Goal: Task Accomplishment & Management: Complete application form

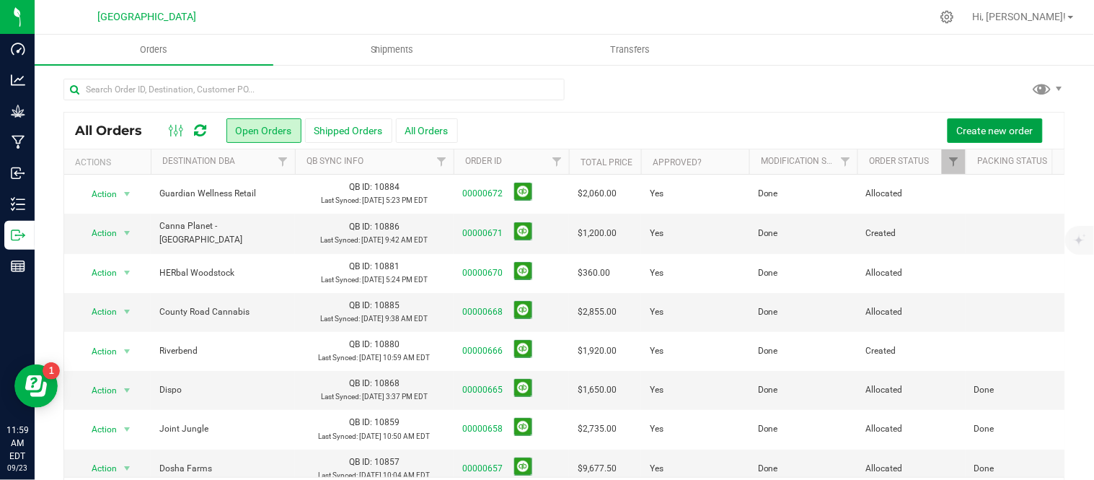
drag, startPoint x: 982, startPoint y: 121, endPoint x: 961, endPoint y: 76, distance: 49.4
click at [961, 76] on div "All Orders Open Orders Shipped Orders All Orders Create new order Actions Desti…" at bounding box center [564, 294] width 1059 height 463
click at [964, 134] on span "Create new order" at bounding box center [995, 131] width 76 height 12
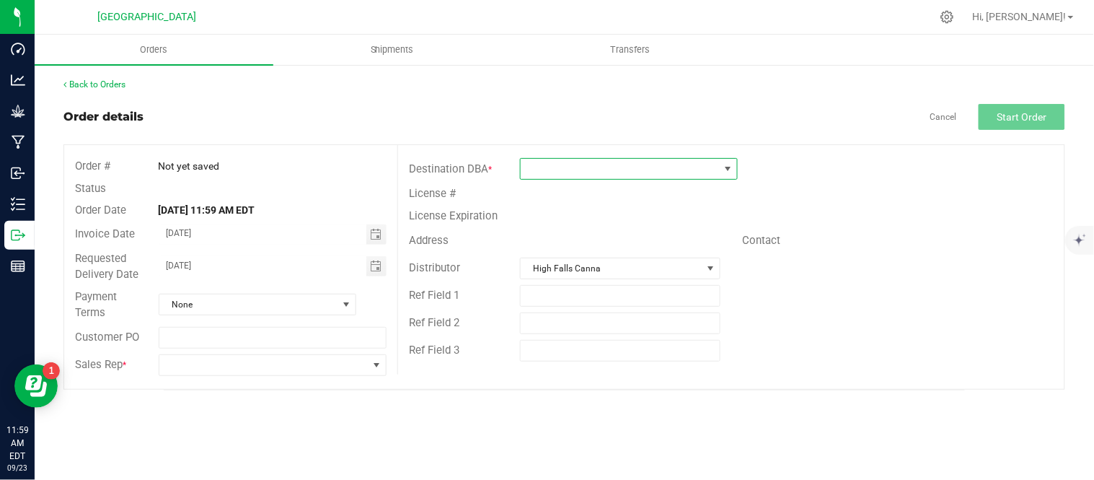
click at [629, 169] on span at bounding box center [620, 169] width 198 height 20
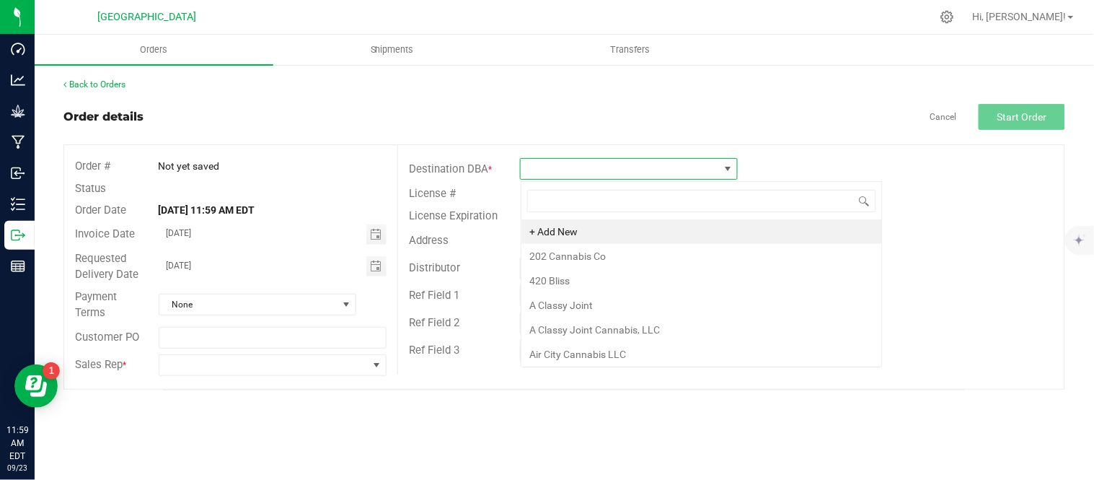
scroll to position [22, 217]
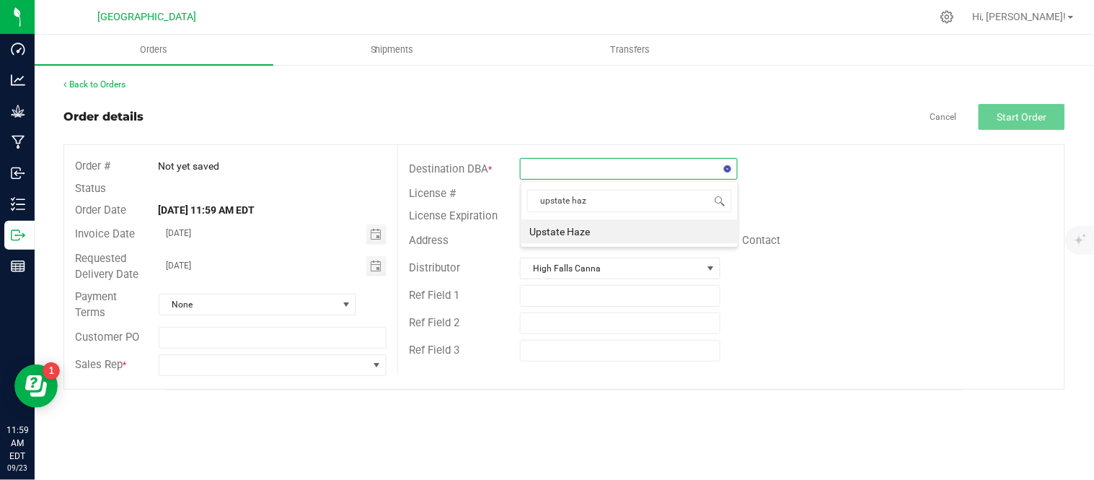
type input "upstate haze"
click at [606, 229] on li "Upstate Haze" at bounding box center [629, 231] width 216 height 25
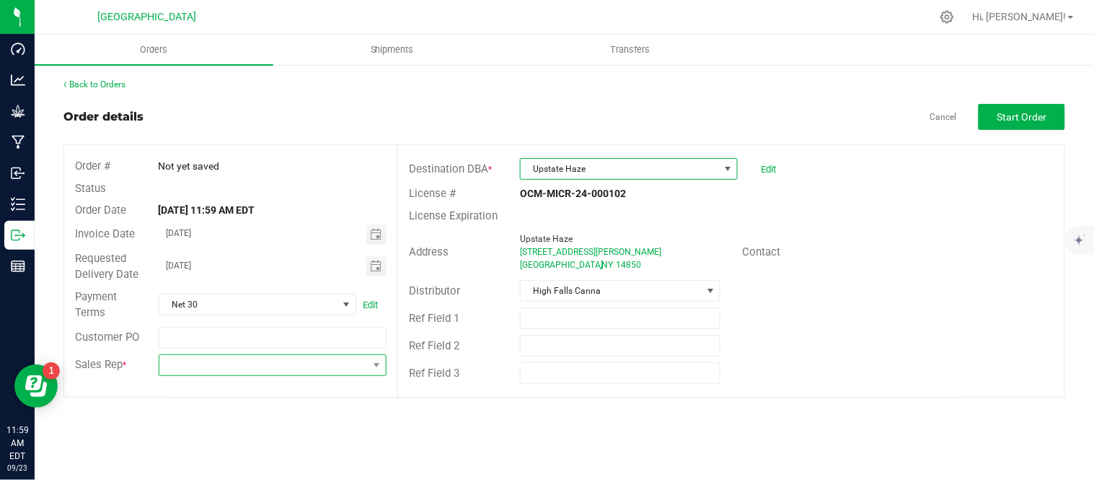
click at [309, 365] on span at bounding box center [263, 365] width 209 height 20
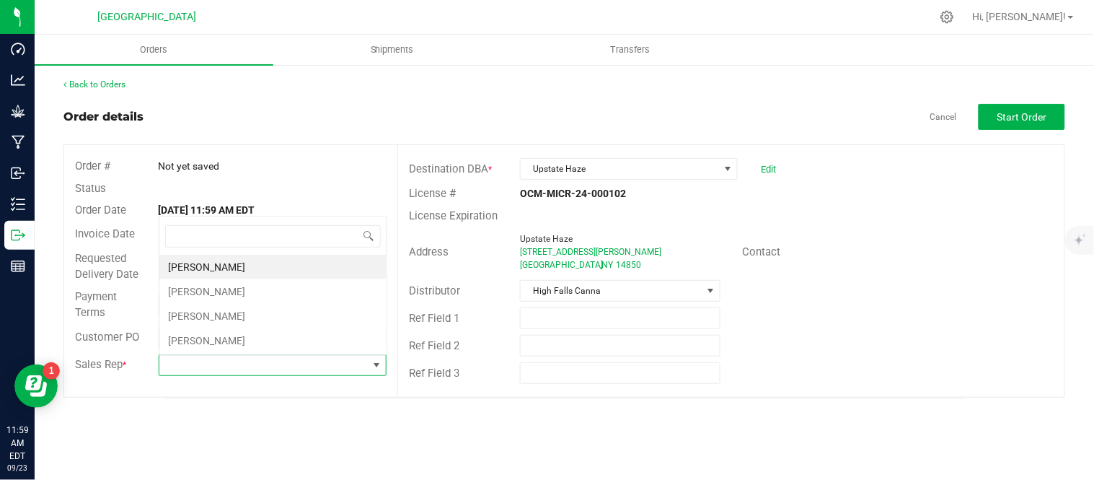
scroll to position [22, 226]
click at [205, 286] on li "[PERSON_NAME]" at bounding box center [272, 291] width 227 height 25
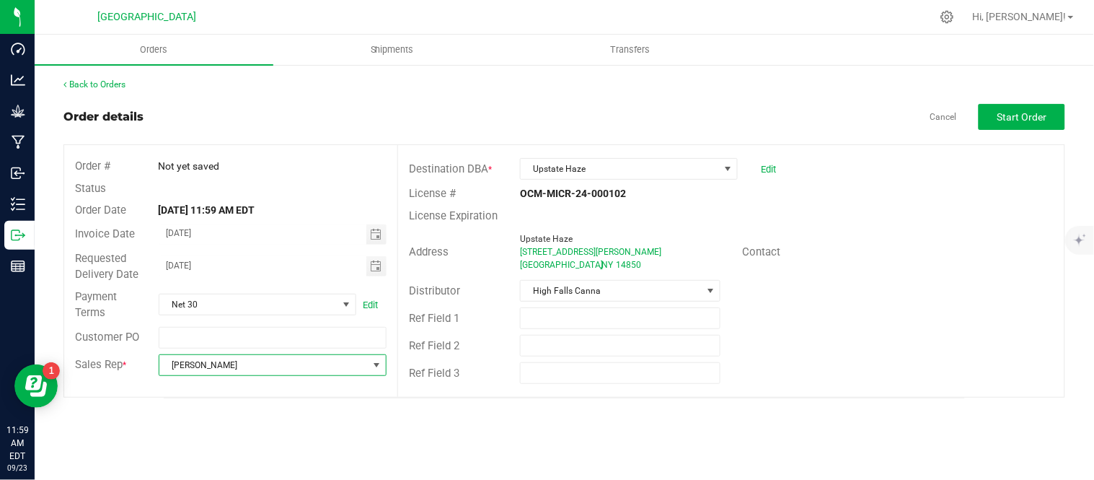
click at [379, 96] on div "Back to Orders Order details Cancel Start Order Order # Not yet saved Status Or…" at bounding box center [564, 238] width 1002 height 320
click at [1014, 116] on span "Start Order" at bounding box center [1022, 117] width 50 height 12
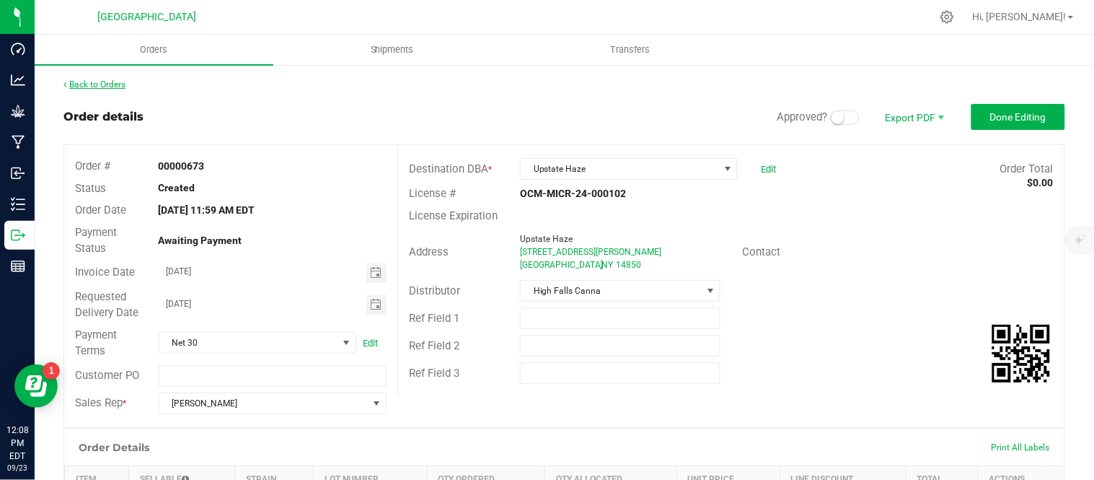
click at [113, 82] on link "Back to Orders" at bounding box center [94, 84] width 62 height 10
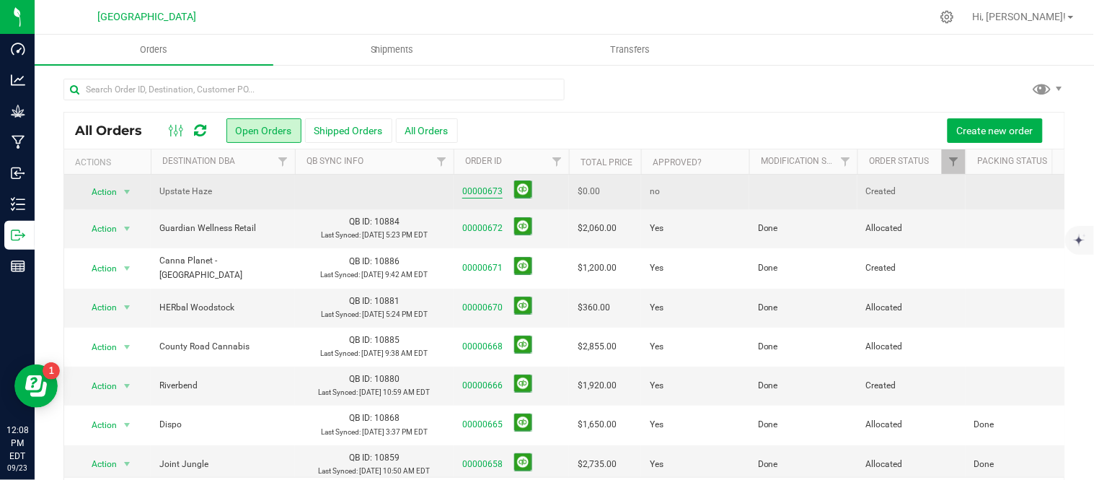
click at [469, 192] on link "00000673" at bounding box center [482, 192] width 40 height 14
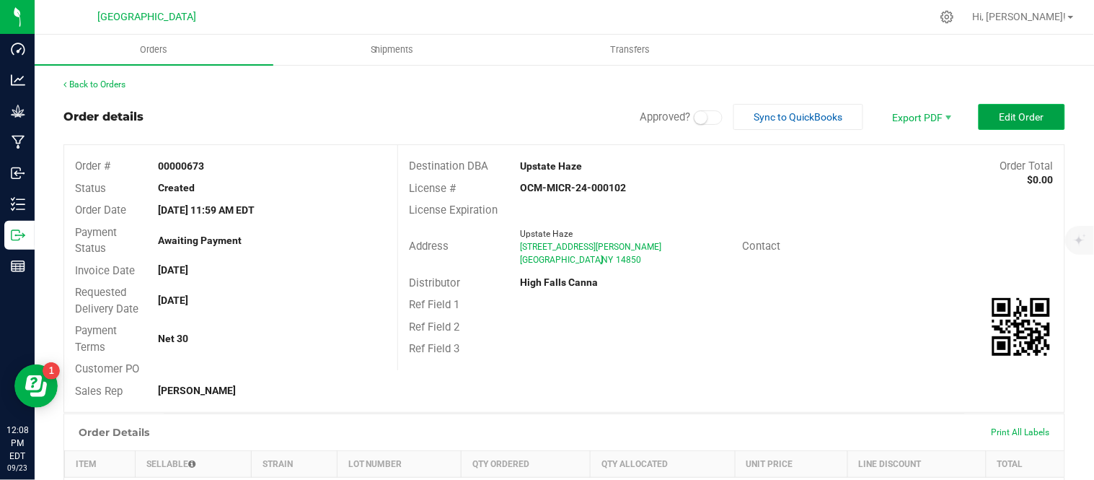
click at [1000, 117] on span "Edit Order" at bounding box center [1022, 117] width 45 height 12
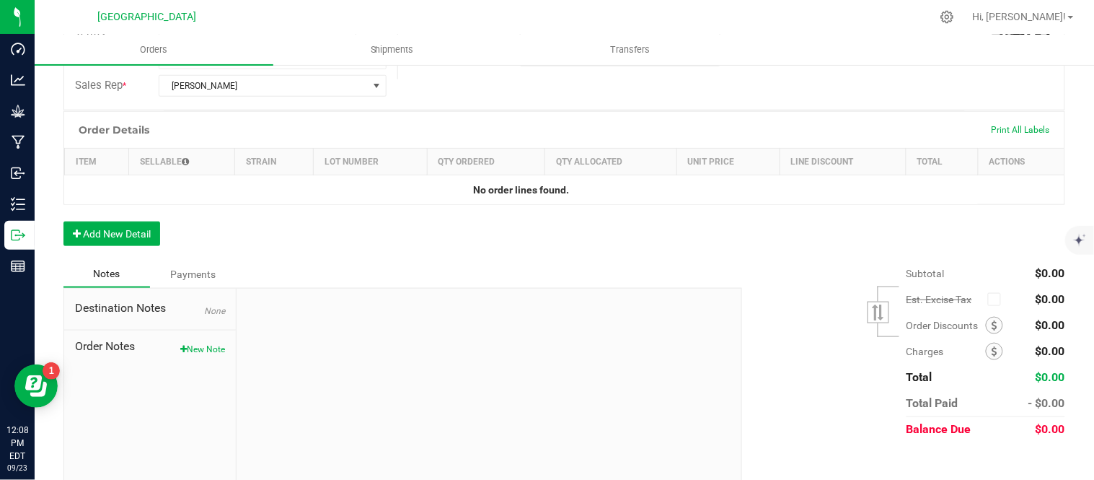
scroll to position [320, 0]
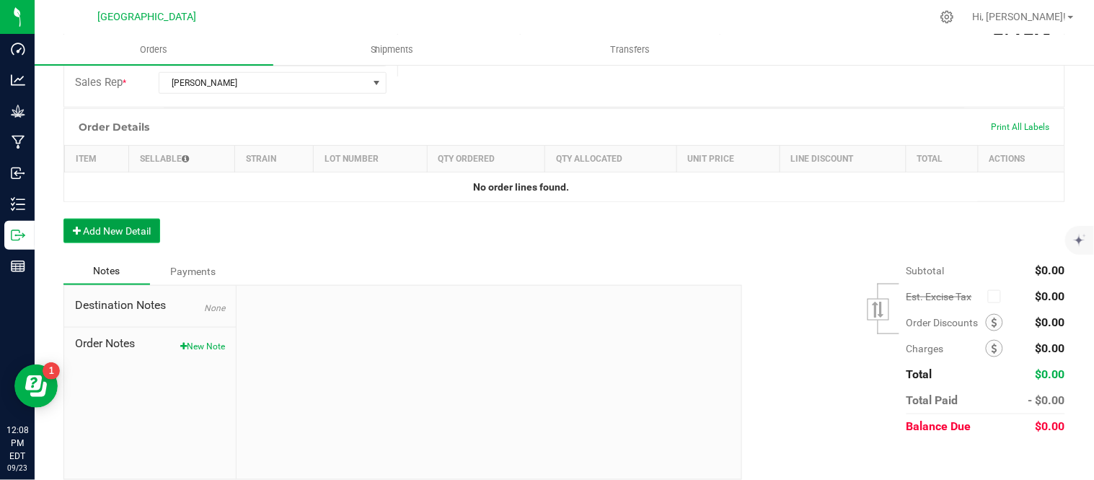
click at [138, 228] on button "Add New Detail" at bounding box center [111, 231] width 97 height 25
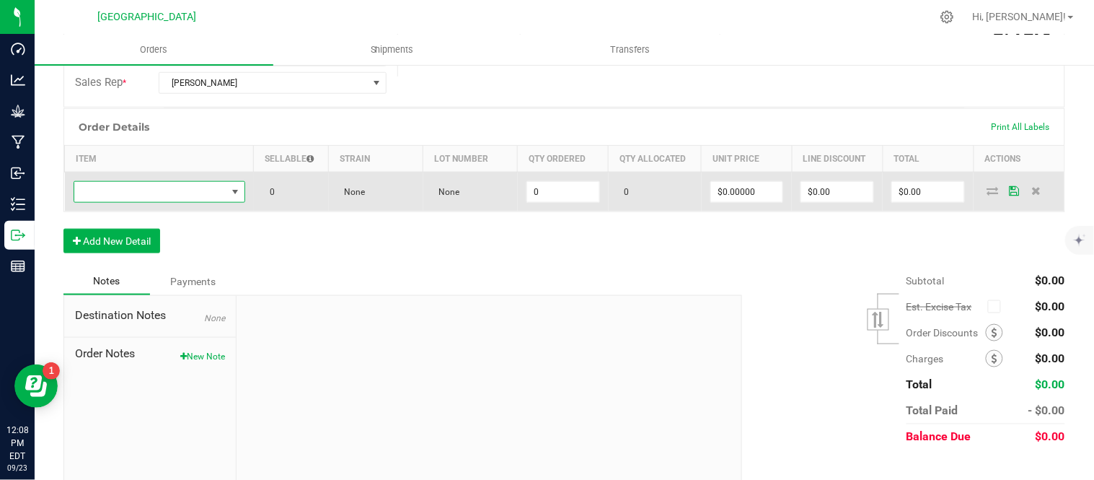
click at [124, 195] on span "NO DATA FOUND" at bounding box center [150, 192] width 152 height 20
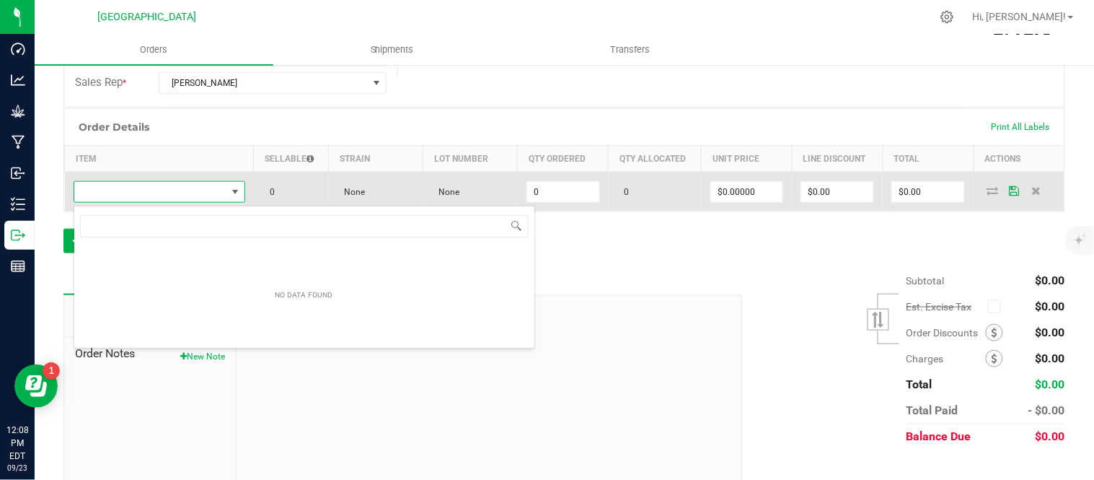
scroll to position [22, 164]
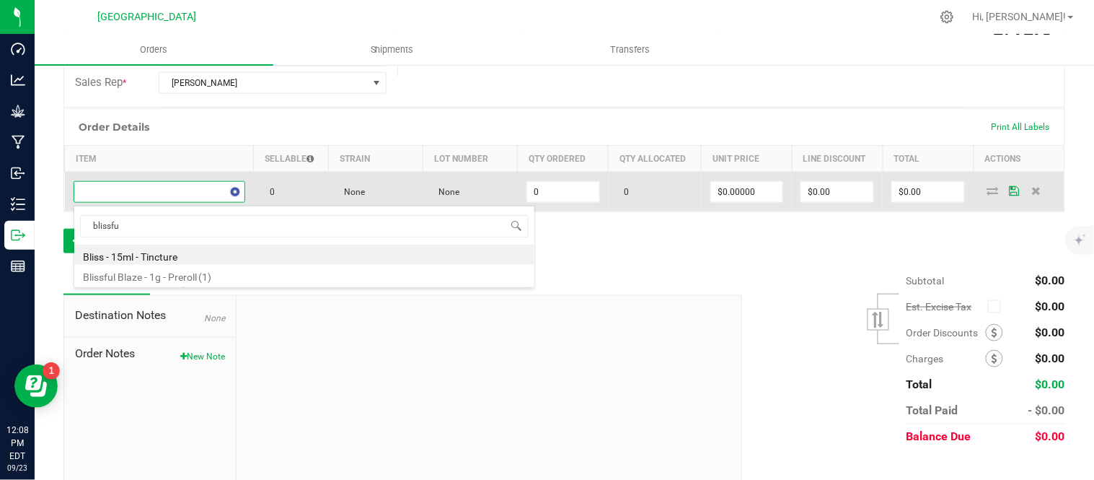
type input "blissful"
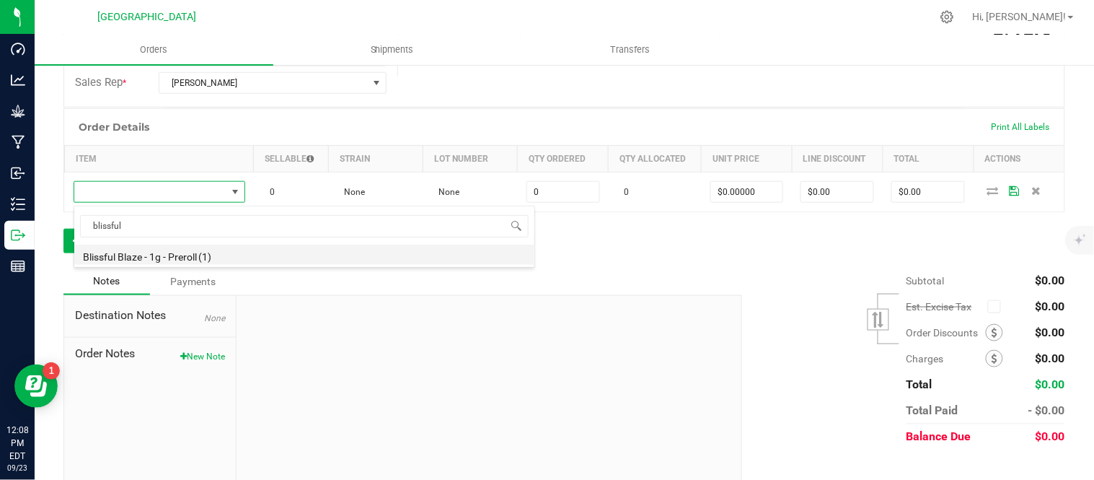
click at [149, 257] on li "Blissful Blaze - 1g - Preroll (1)" at bounding box center [304, 254] width 460 height 20
type input "0 ea"
type input "$6.00000"
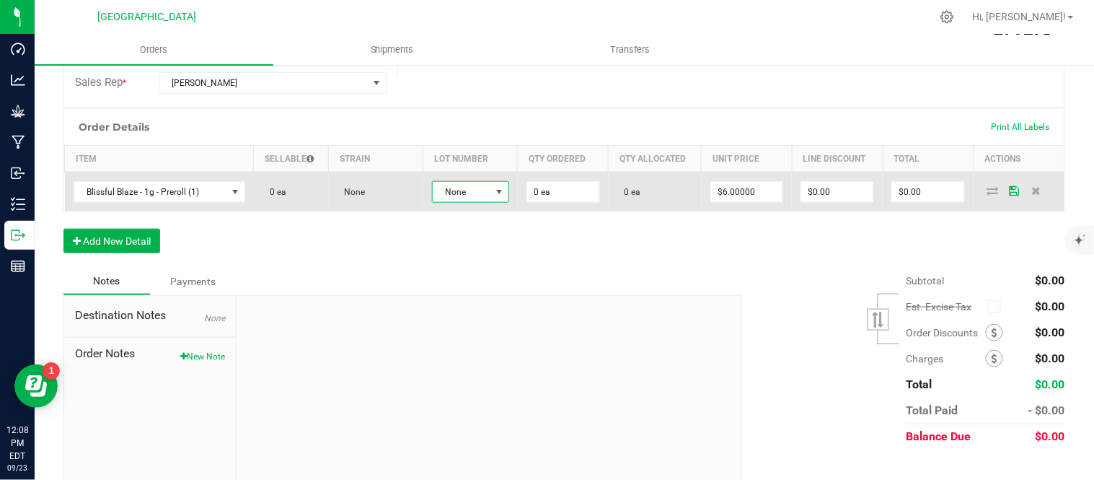
click at [457, 192] on span "None" at bounding box center [462, 192] width 58 height 20
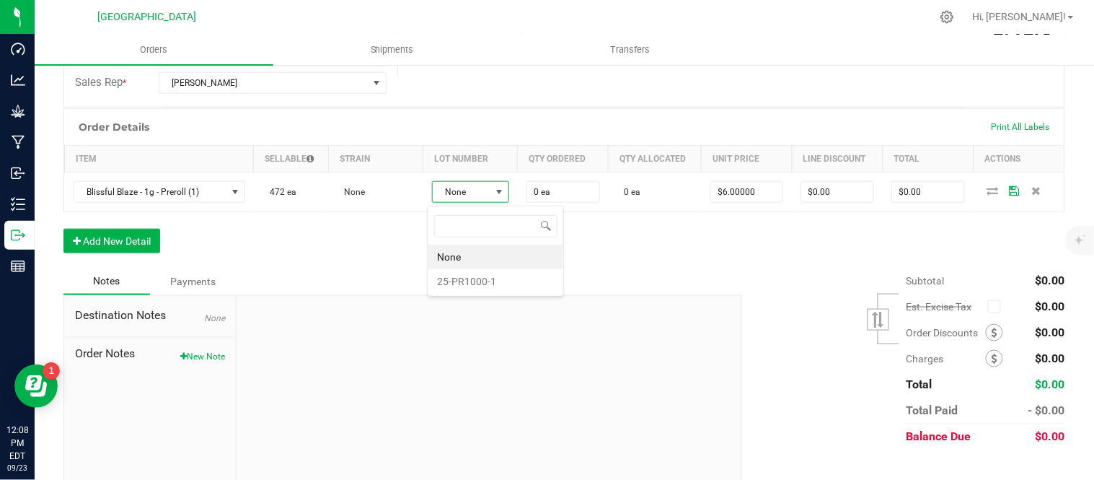
scroll to position [22, 75]
click at [484, 281] on li "25-PR1000-1" at bounding box center [495, 281] width 135 height 25
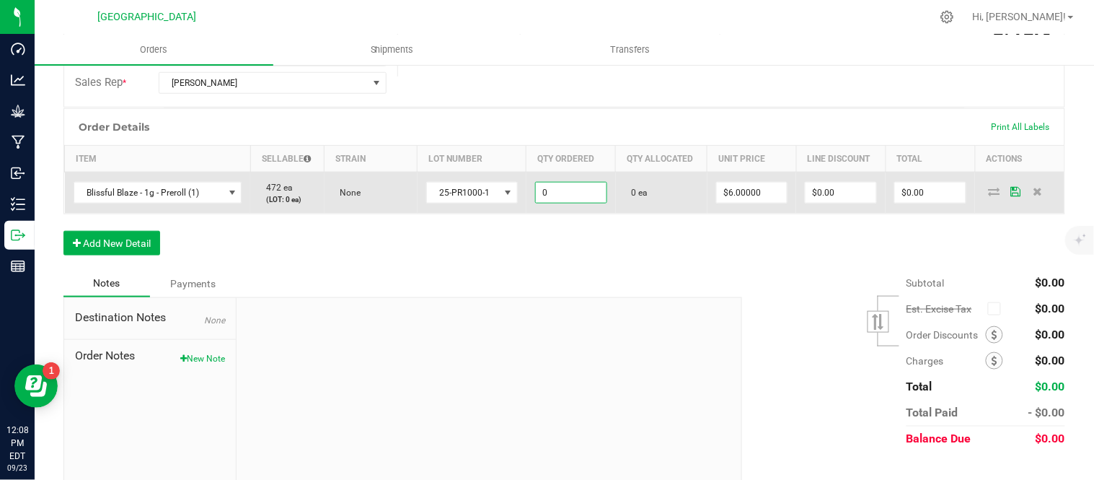
click at [566, 202] on input "0" at bounding box center [571, 192] width 71 height 20
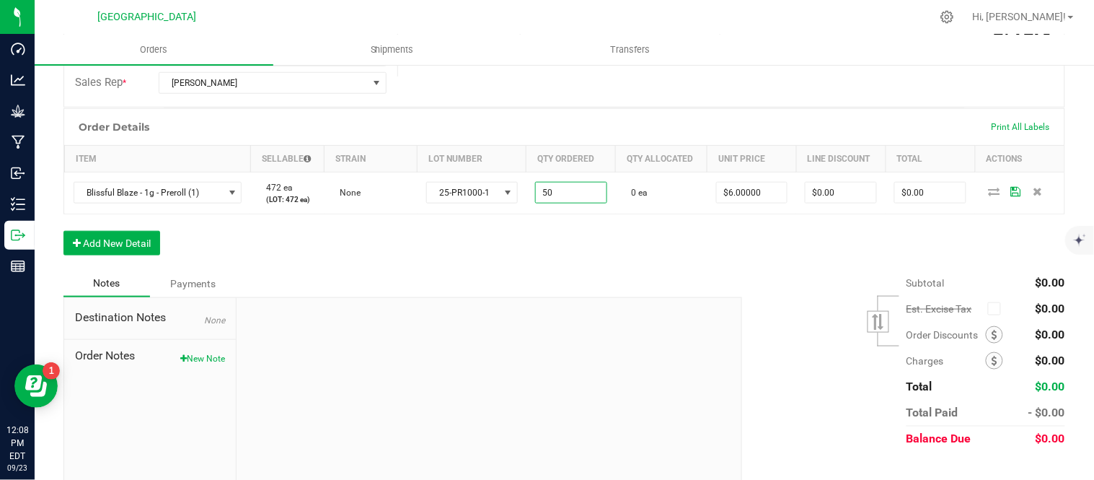
type input "50 ea"
type input "$300.00"
click at [572, 270] on div "Order Details Print All Labels Item Sellable Strain Lot Number Qty Ordered Qty …" at bounding box center [564, 189] width 1002 height 162
click at [118, 255] on button "Add New Detail" at bounding box center [111, 243] width 97 height 25
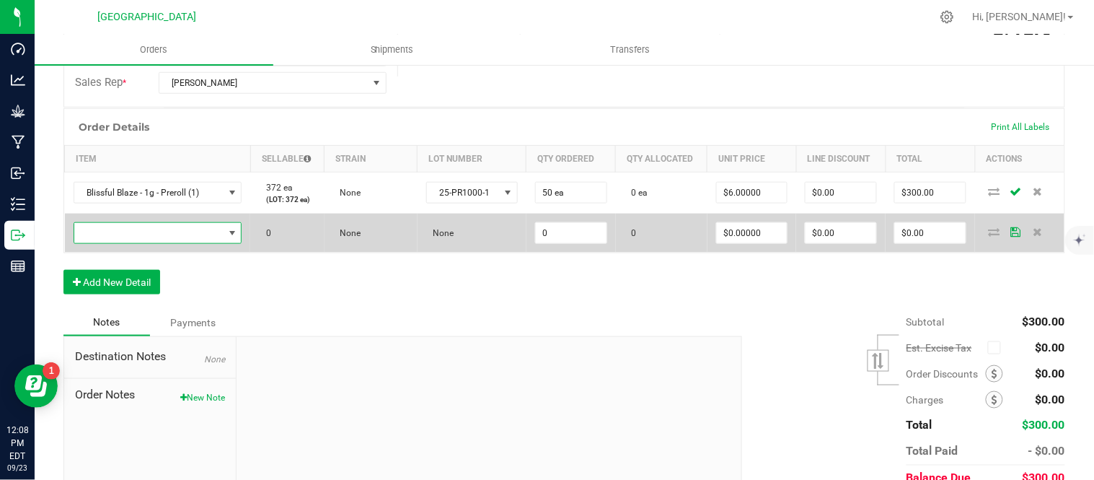
click at [116, 243] on span "NO DATA FOUND" at bounding box center [148, 233] width 149 height 20
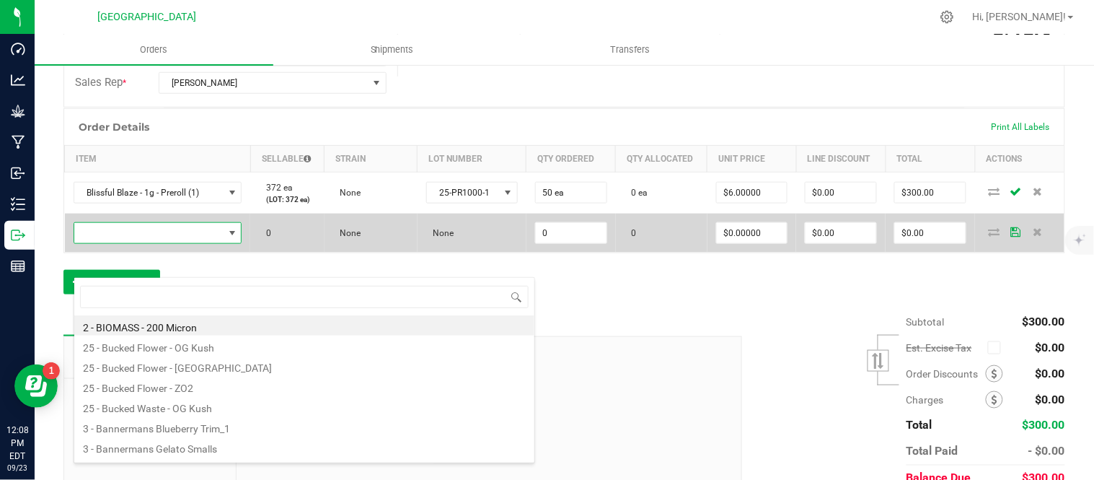
scroll to position [22, 163]
type input "dyn"
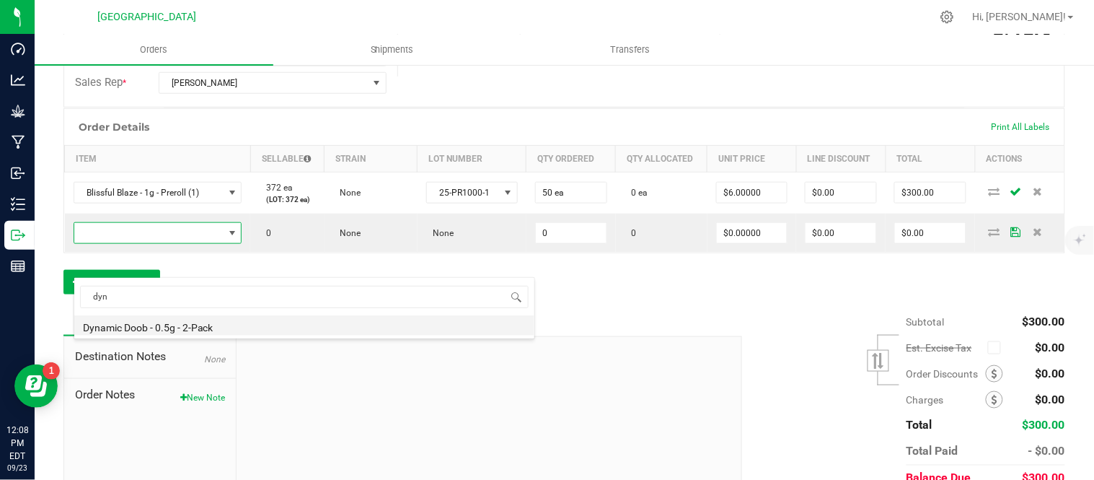
click at [162, 322] on li "Dynamic Doob - 0.5g - 2-Pack" at bounding box center [304, 325] width 460 height 20
type input "0 ea"
type input "$6.00000"
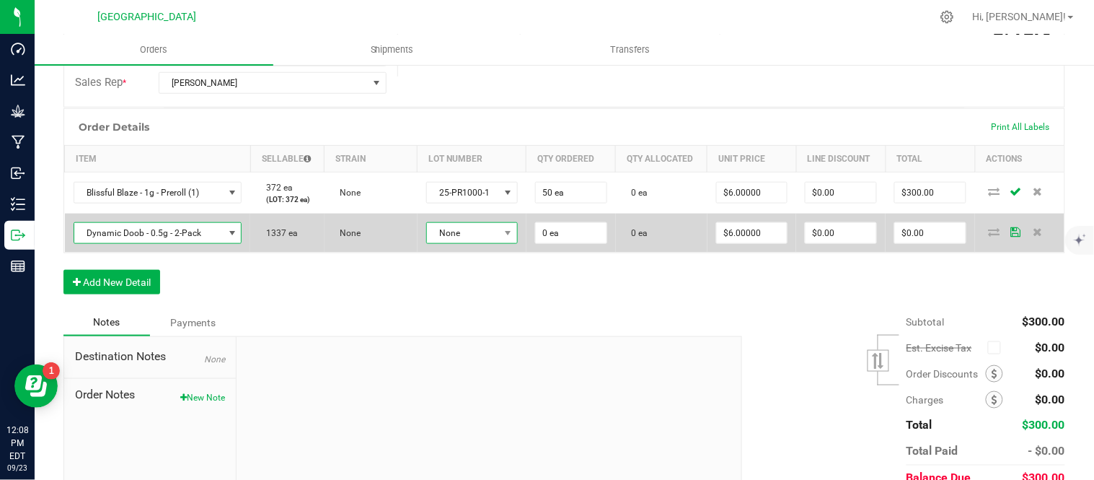
click at [481, 243] on span "None" at bounding box center [463, 233] width 72 height 20
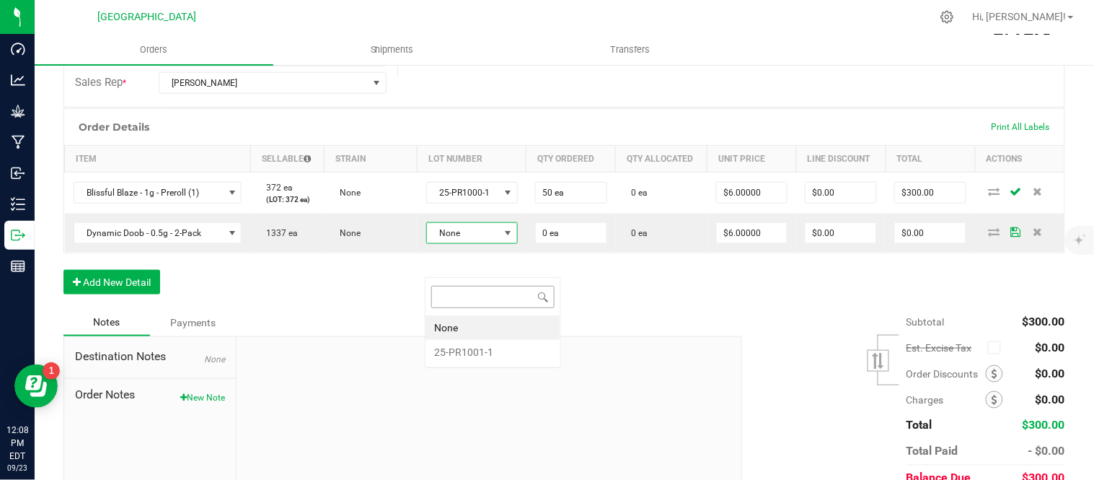
scroll to position [22, 91]
click at [481, 359] on li "25-PR1001-1" at bounding box center [493, 352] width 135 height 25
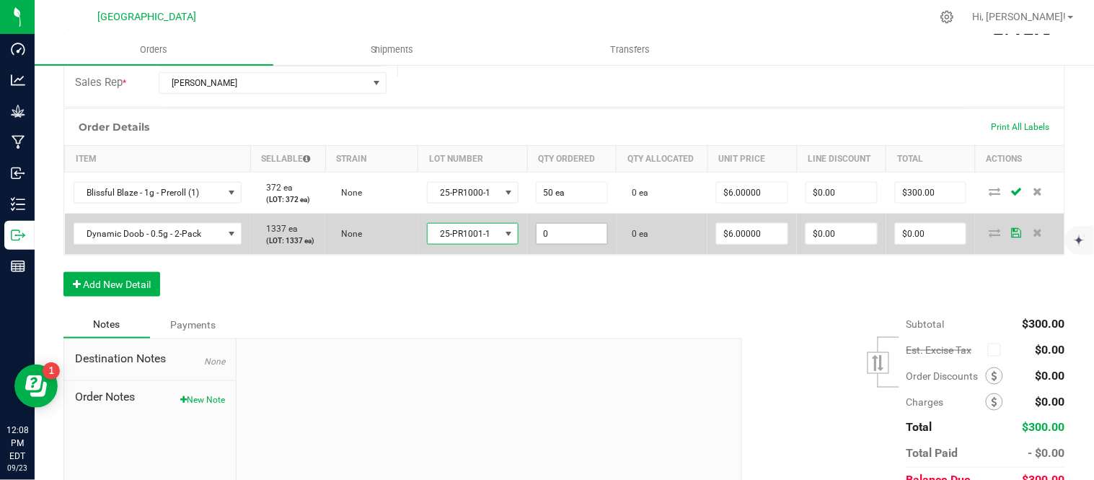
click at [565, 244] on input "0" at bounding box center [572, 234] width 71 height 20
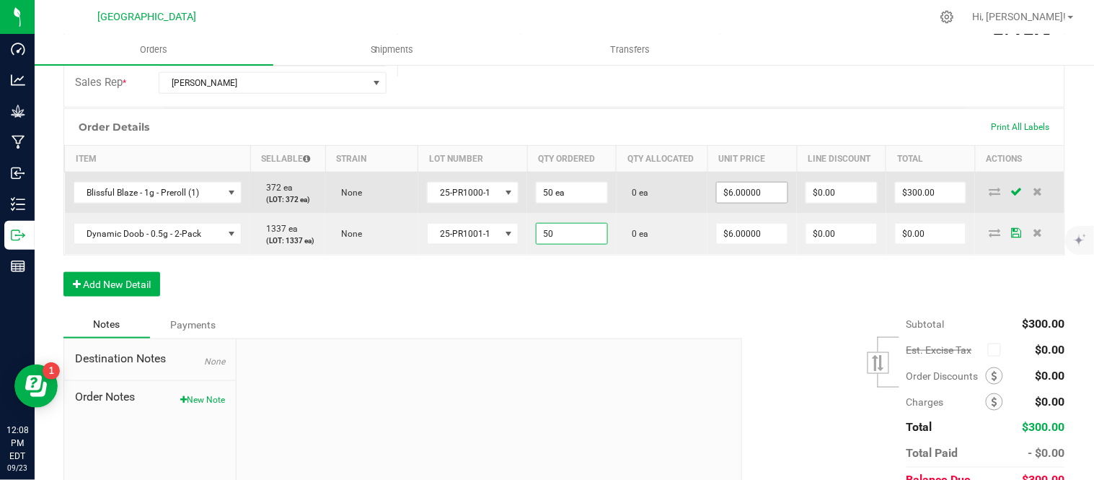
type input "50"
type input "6"
type input "50 ea"
type input "$300.00"
click at [740, 203] on input "6" at bounding box center [752, 192] width 71 height 20
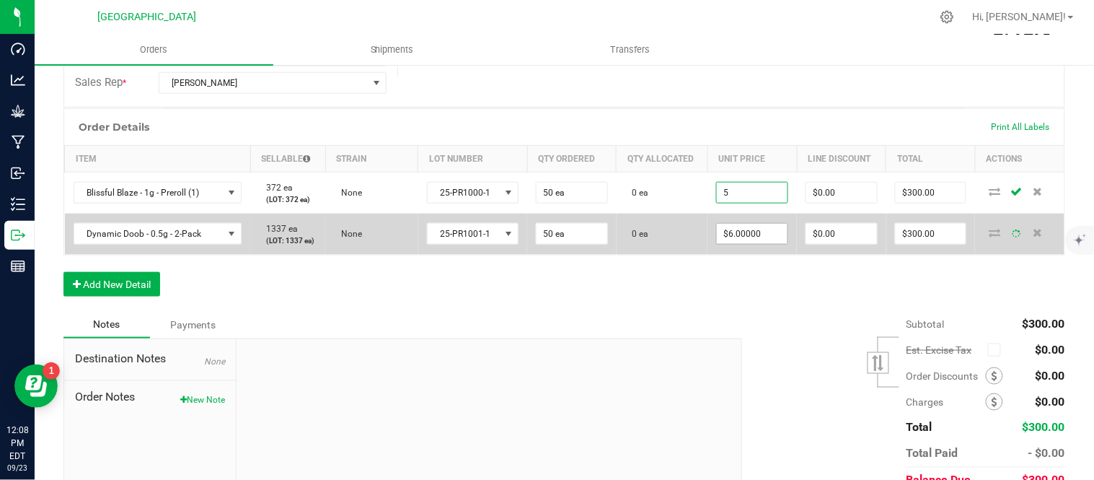
type input "$5.00000"
type input "$250.00"
click at [756, 244] on input "6" at bounding box center [752, 234] width 71 height 20
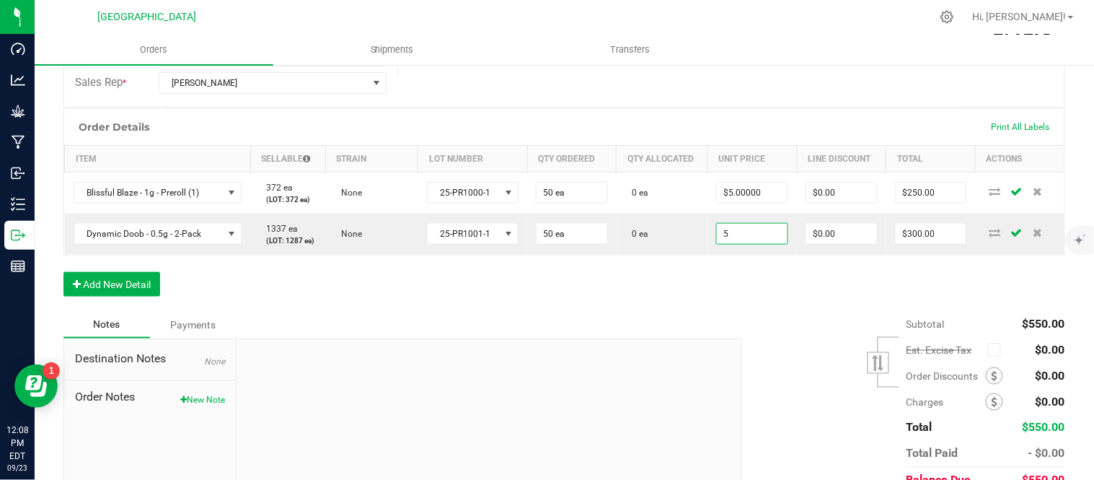
type input "$5.00000"
type input "$250.00"
click at [765, 311] on div "Order Details Print All Labels Item Sellable Strain Lot Number Qty Ordered Qty …" at bounding box center [564, 209] width 1002 height 203
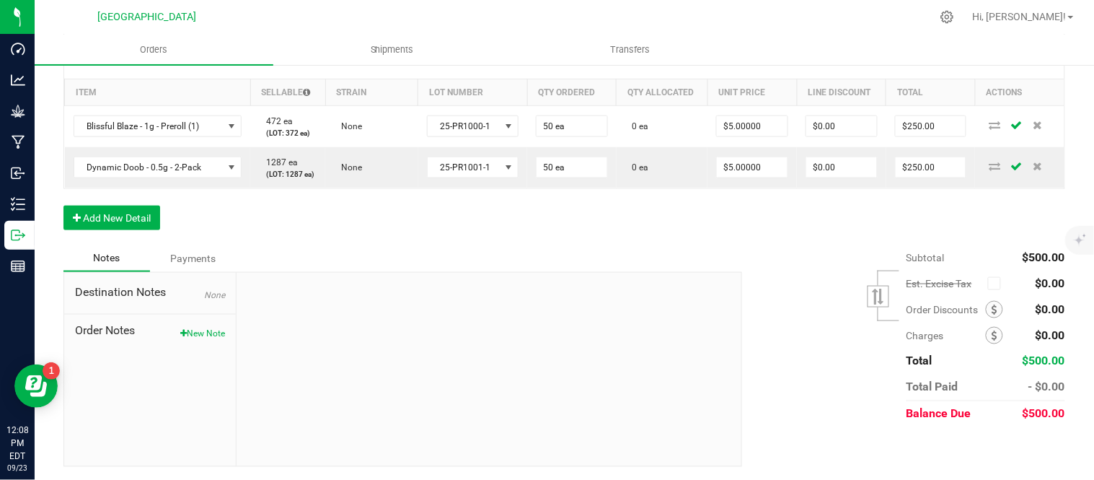
scroll to position [400, 0]
click at [741, 243] on div "Order Details Print All Labels Item Sellable Strain Lot Number Qty Ordered Qty …" at bounding box center [564, 141] width 1002 height 203
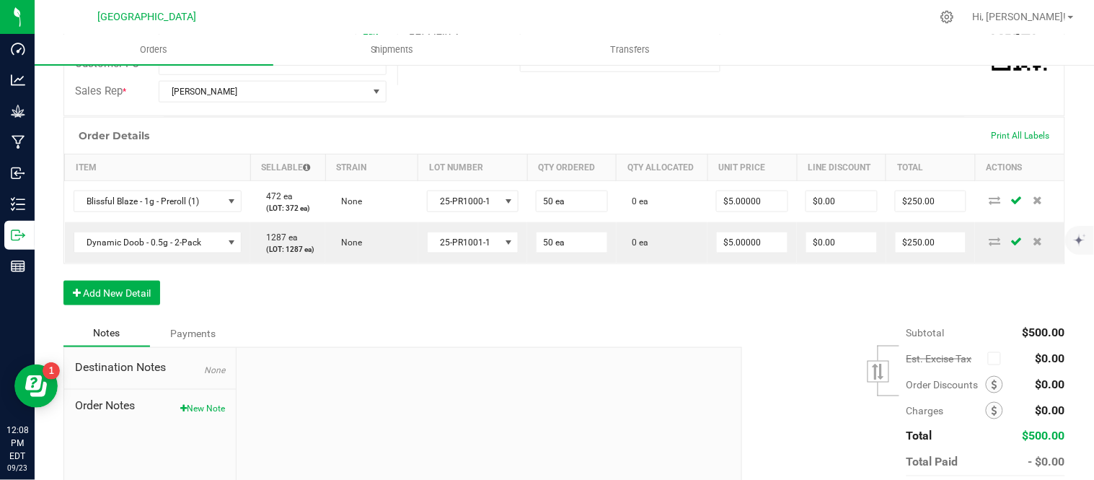
scroll to position [0, 0]
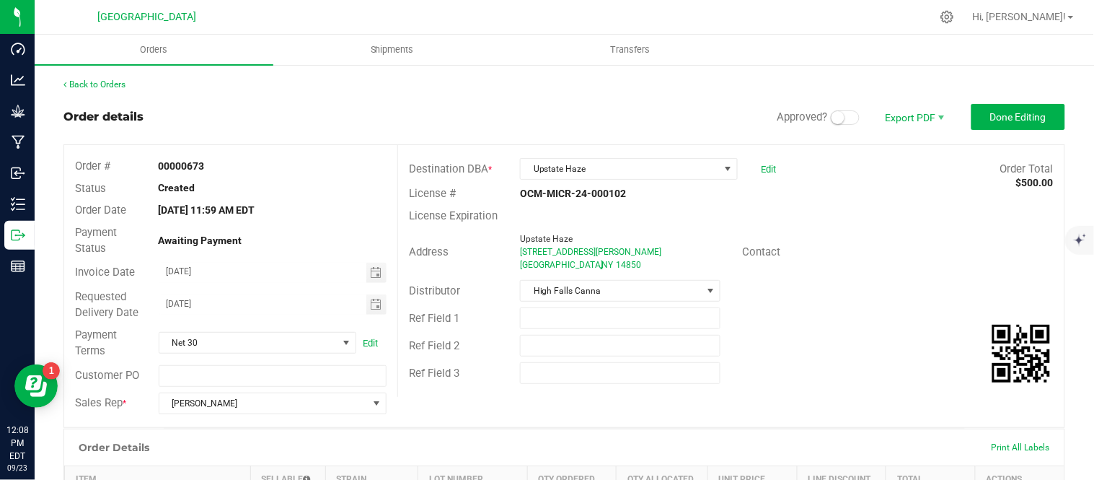
click at [832, 116] on small at bounding box center [838, 117] width 13 height 13
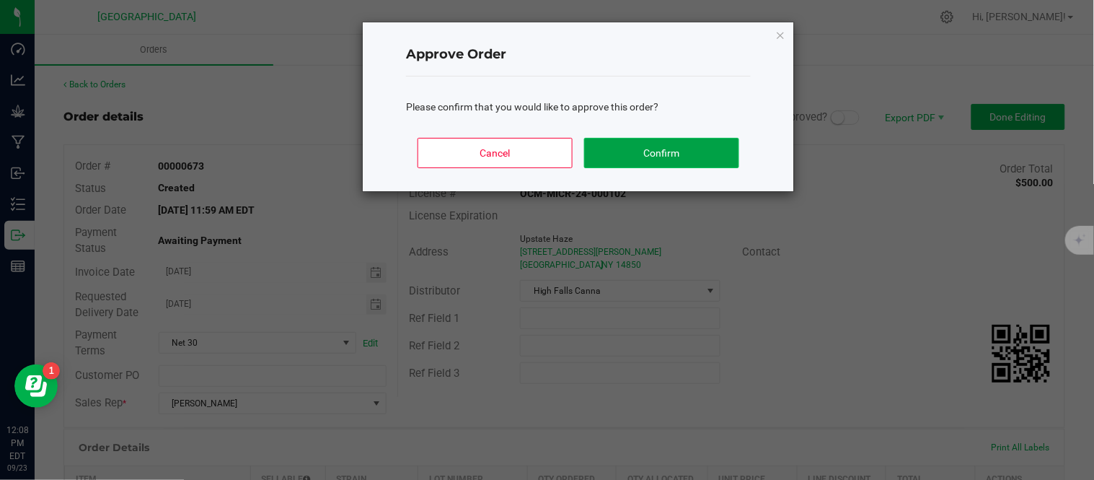
click at [671, 141] on button "Confirm" at bounding box center [661, 153] width 155 height 30
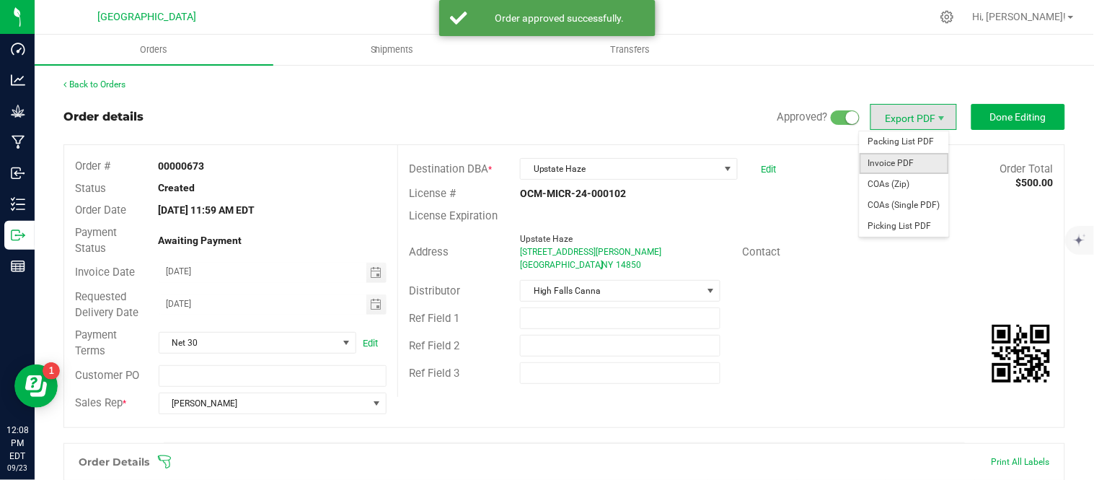
click at [906, 162] on span "Invoice PDF" at bounding box center [904, 163] width 89 height 21
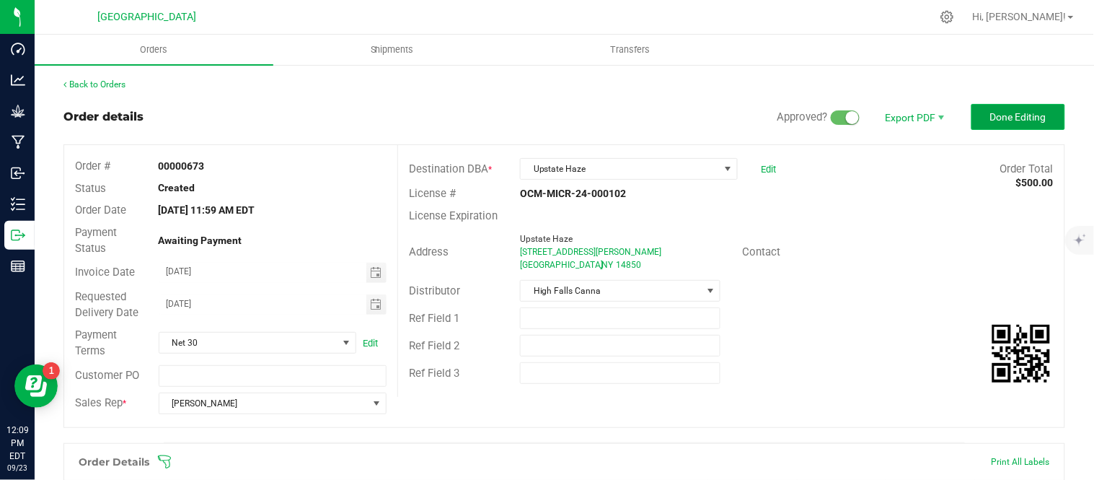
click at [1020, 119] on span "Done Editing" at bounding box center [1018, 117] width 56 height 12
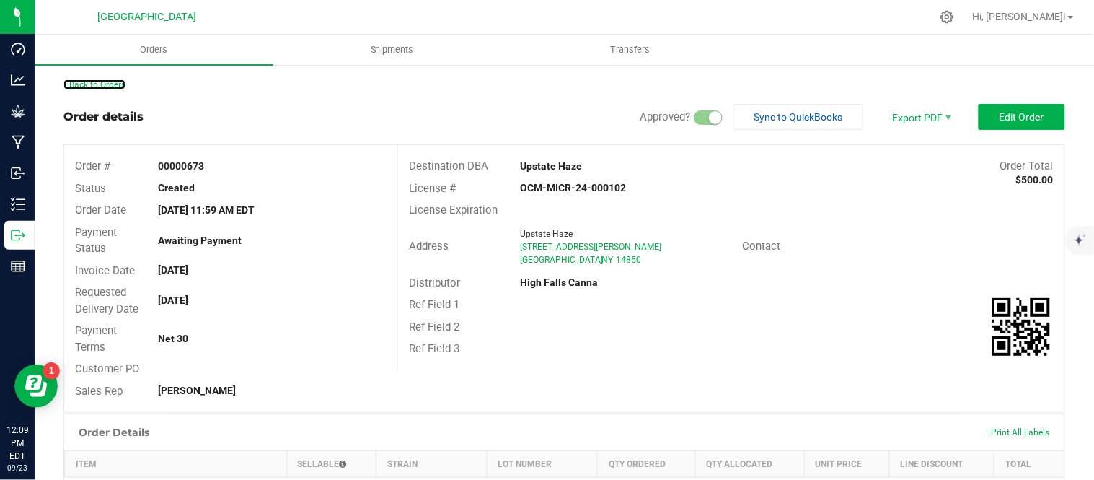
click at [94, 84] on link "Back to Orders" at bounding box center [94, 84] width 62 height 10
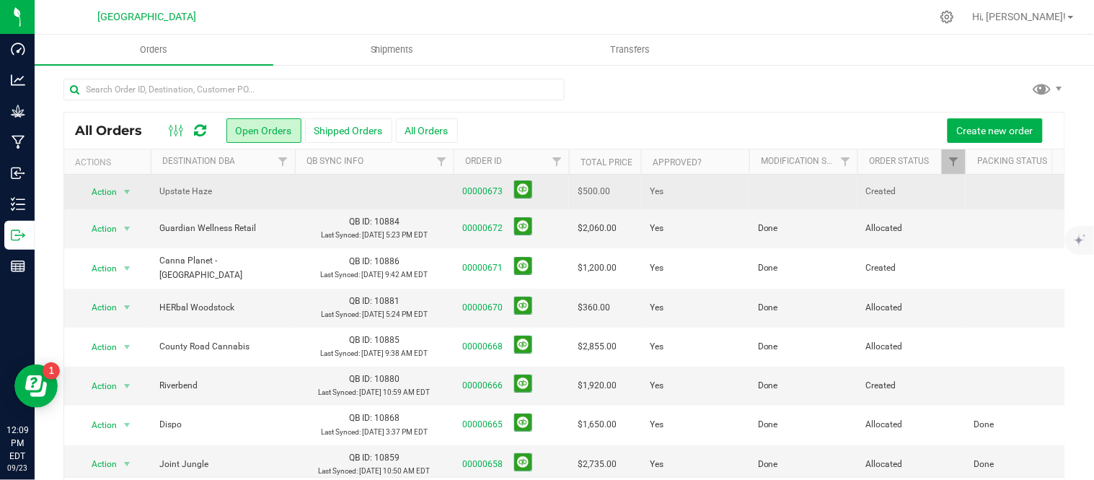
click at [783, 191] on td at bounding box center [803, 192] width 108 height 35
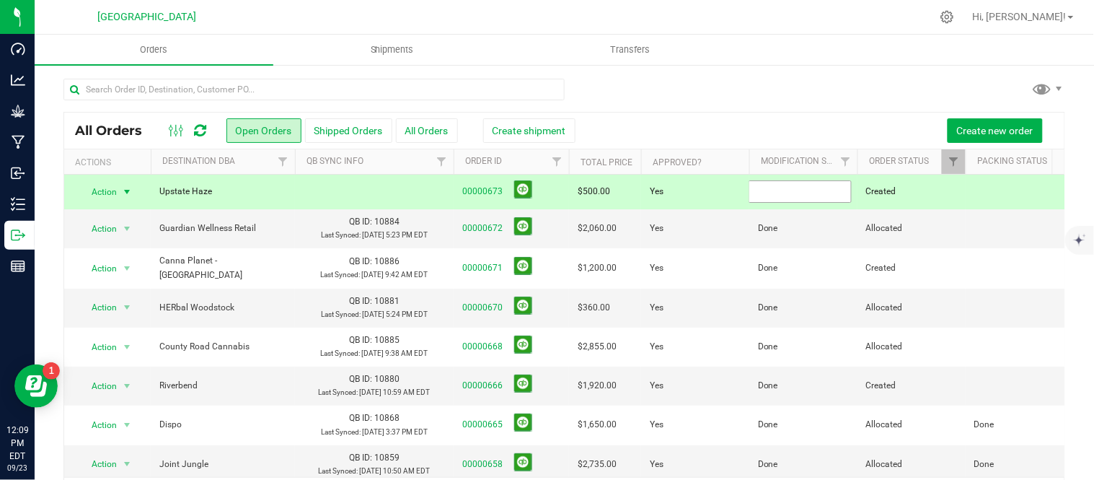
click at [783, 198] on input "text" at bounding box center [800, 191] width 103 height 22
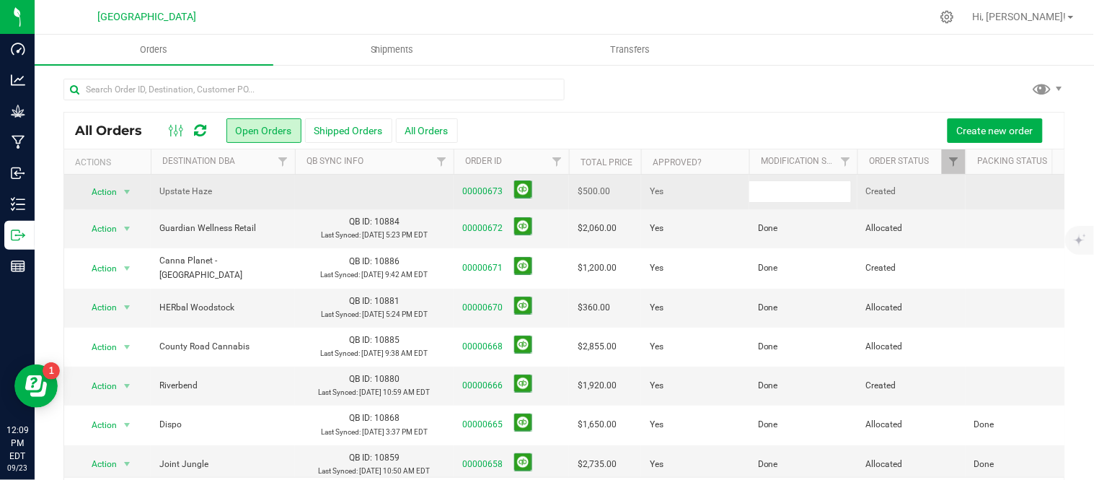
type input "Done"
click at [528, 189] on button at bounding box center [523, 189] width 18 height 18
click at [528, 186] on button at bounding box center [523, 189] width 18 height 18
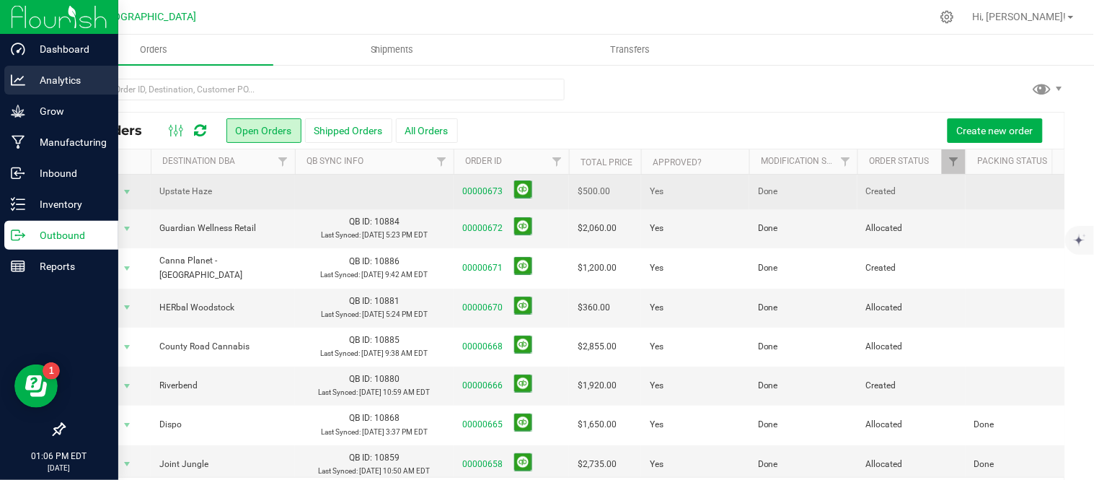
click at [31, 70] on div "Analytics" at bounding box center [61, 80] width 114 height 29
